Goal: Check status: Verify the current state of an ongoing process or item

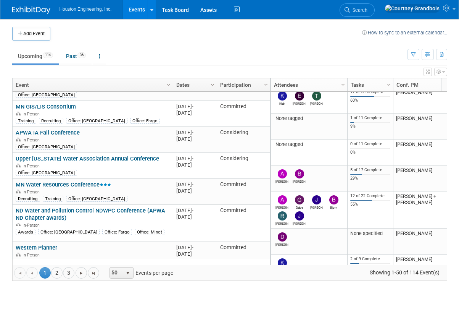
scroll to position [1236, 0]
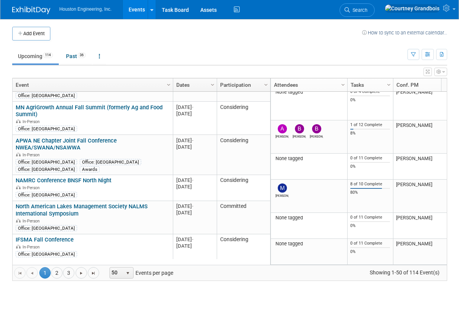
click at [50, 274] on span "1" at bounding box center [44, 272] width 11 height 11
click at [59, 275] on link "2" at bounding box center [56, 272] width 11 height 11
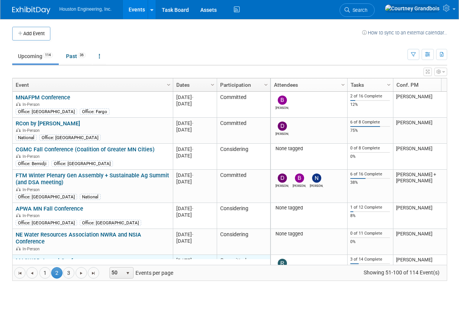
scroll to position [46, 0]
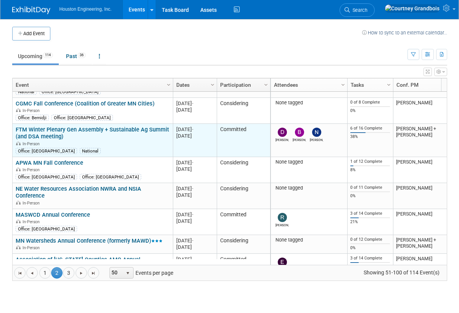
click at [92, 128] on link "FTM Winter Plenary Gen Assembly + Sustainable Ag Summit (and DSA meeting)" at bounding box center [92, 133] width 153 height 14
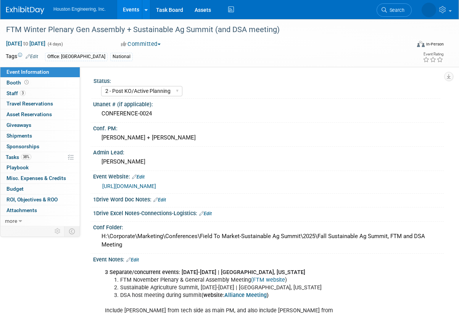
select select "2 - Post KO/Active Planning"
select select "Pending"
select select "Multi-sector/Any/All"
click at [35, 156] on link "38% Tasks 38%" at bounding box center [39, 157] width 79 height 10
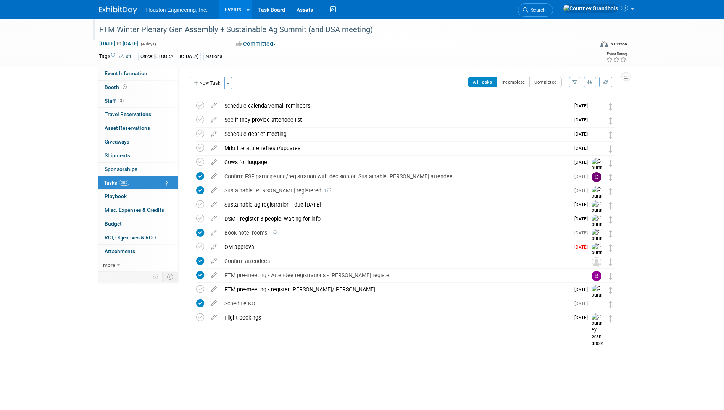
click at [422, 32] on div "FTM Winter Plenary Gen Assembly + Sustainable Ag Summit (and DSA meeting)" at bounding box center [340, 30] width 486 height 14
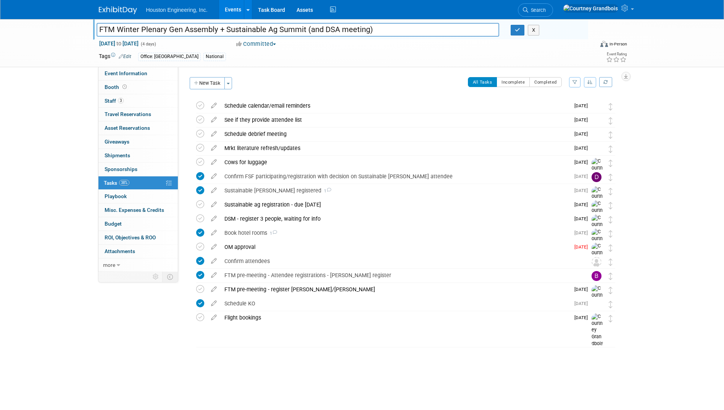
click at [367, 50] on div "Nov 17, 2025 to Nov 20, 2025 (4 days) Nov 17, 2025 to Nov 20, 2025 Committed Co…" at bounding box center [363, 45] width 540 height 11
